Goal: Information Seeking & Learning: Understand process/instructions

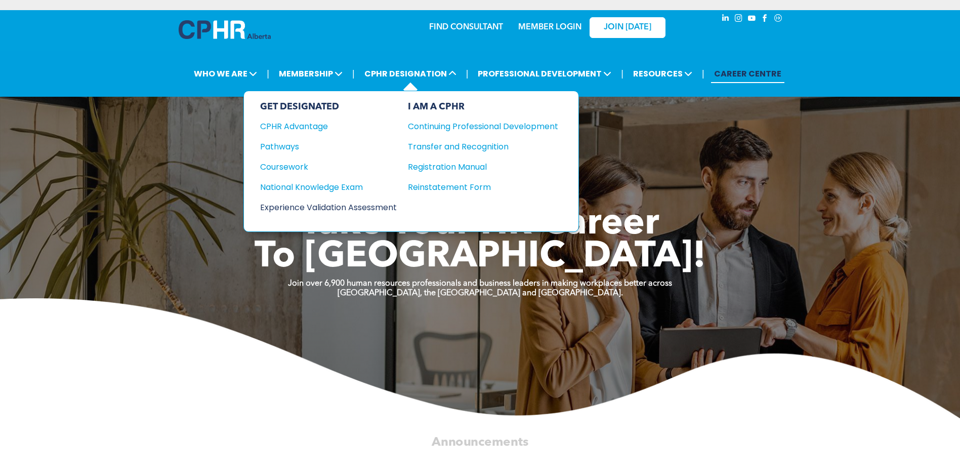
click at [306, 203] on div "Experience Validation Assessment" at bounding box center [321, 207] width 123 height 13
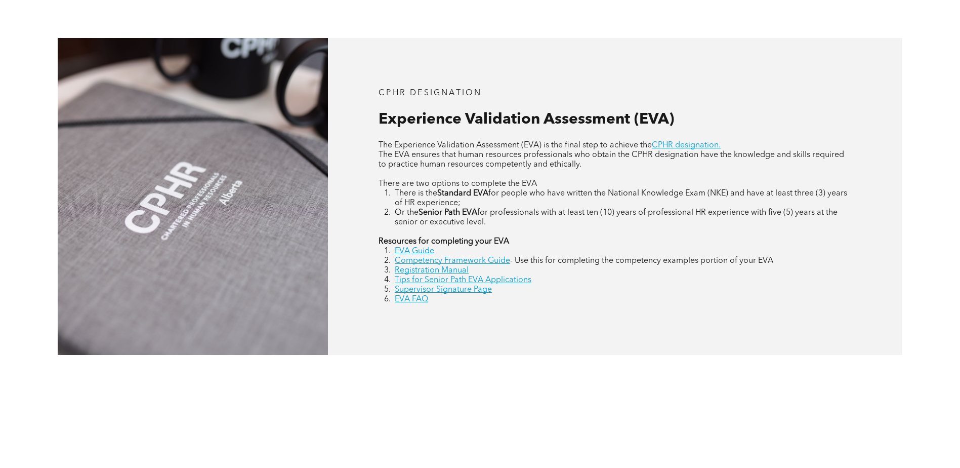
scroll to position [455, 0]
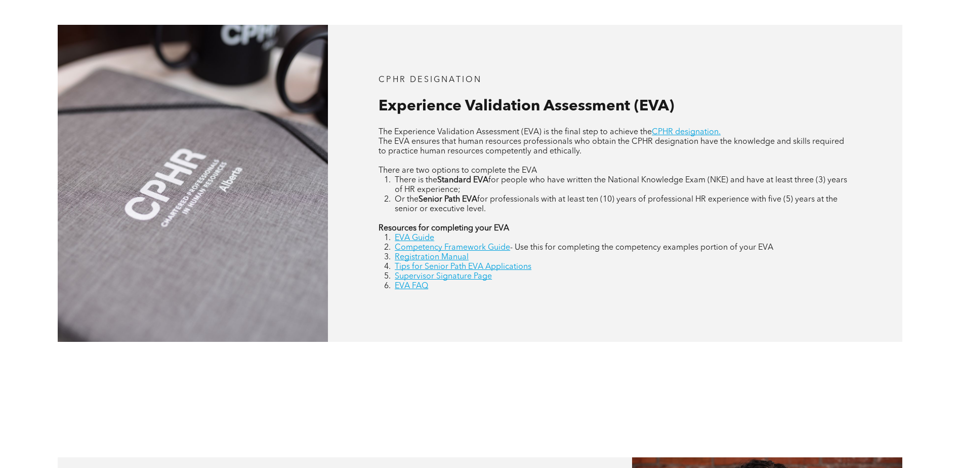
drag, startPoint x: 490, startPoint y: 211, endPoint x: 385, endPoint y: 202, distance: 105.6
click at [395, 202] on li "Or the Senior Path EVA for professionals with at least ten (10) years of profes…" at bounding box center [623, 204] width 457 height 19
click at [418, 235] on link "EVA Guide" at bounding box center [414, 238] width 39 height 8
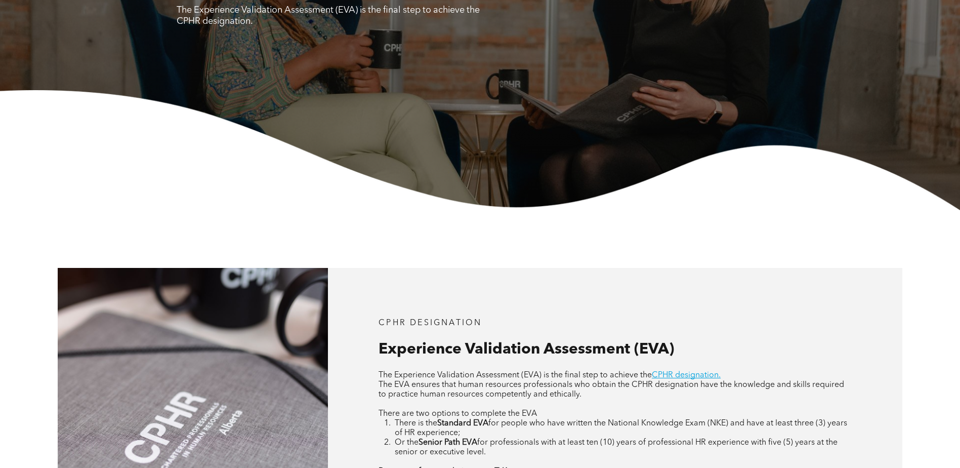
scroll to position [202, 0]
